Goal: Task Accomplishment & Management: Manage account settings

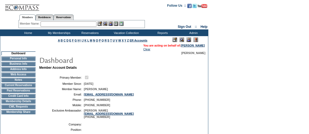
click at [19, 104] on td "Membership Details" at bounding box center [18, 102] width 34 height 4
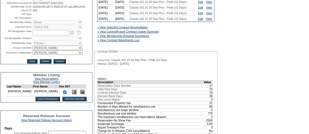
scroll to position [49, 0]
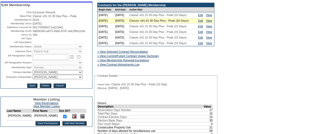
click at [56, 79] on select "IT Group Admin [PERSON_NAME] [PERSON_NAME] Team Accounting (MSM) [PERSON_NAME] …" at bounding box center [57, 77] width 50 height 4
select select "60633"
click at [32, 79] on select "IT Group Admin [PERSON_NAME] [PERSON_NAME] Team Accounting (MSM) [PERSON_NAME] …" at bounding box center [57, 77] width 50 height 4
click at [31, 88] on input "Save" at bounding box center [32, 86] width 10 height 4
